Goal: Task Accomplishment & Management: Manage account settings

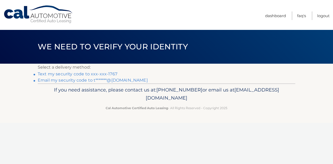
click at [104, 74] on link "Text my security code to xxx-xxx-1767" at bounding box center [78, 74] width 80 height 5
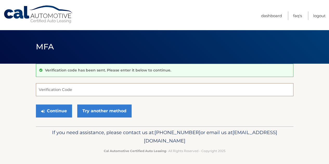
click at [76, 93] on input "Verification Code" at bounding box center [165, 89] width 258 height 13
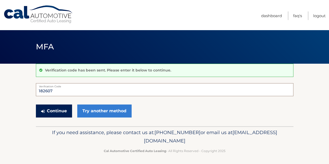
type input "182607"
click at [50, 105] on button "Continue" at bounding box center [54, 111] width 36 height 13
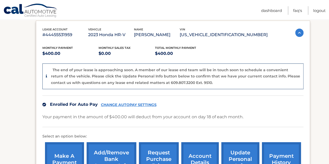
scroll to position [85, 0]
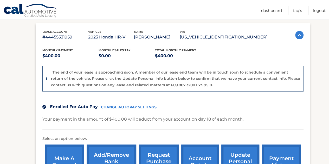
click at [210, 105] on div "Enrolled For Auto Pay CHANGE AUTOPAY SETTINGS" at bounding box center [172, 107] width 261 height 18
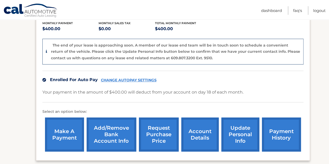
scroll to position [163, 0]
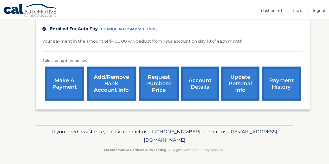
click at [203, 89] on link "account details" at bounding box center [199, 84] width 37 height 34
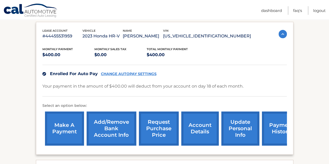
scroll to position [104, 0]
